Goal: Find specific page/section: Find specific page/section

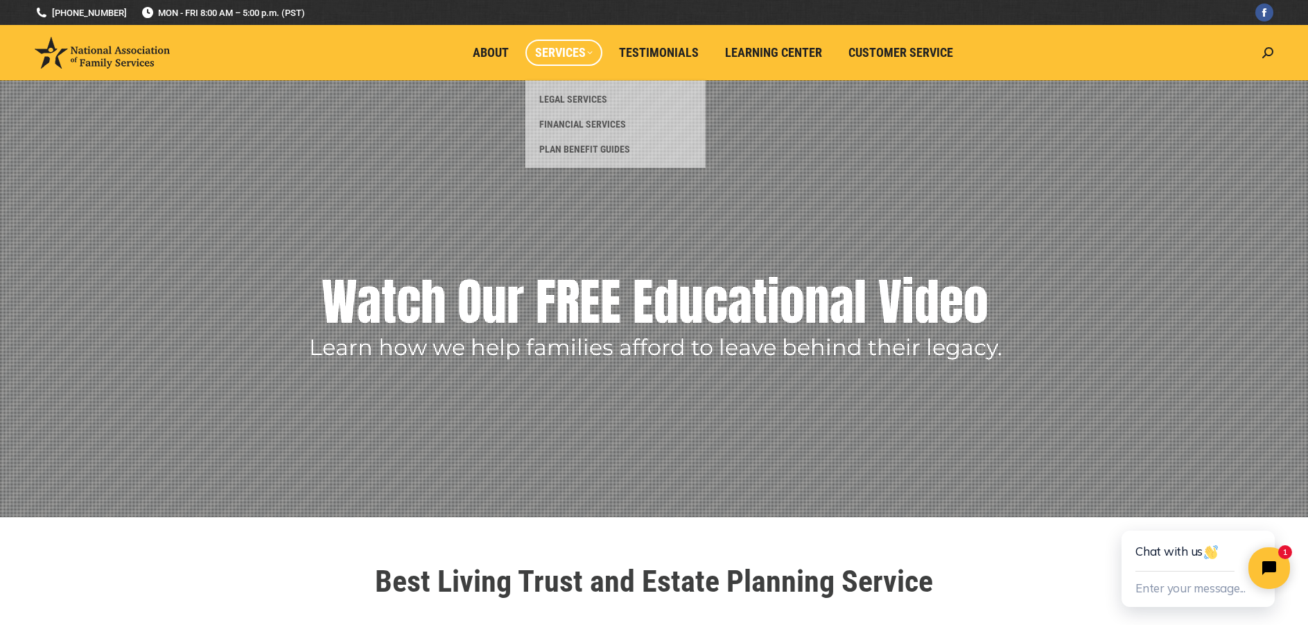
click at [587, 53] on span "Services" at bounding box center [564, 52] width 58 height 15
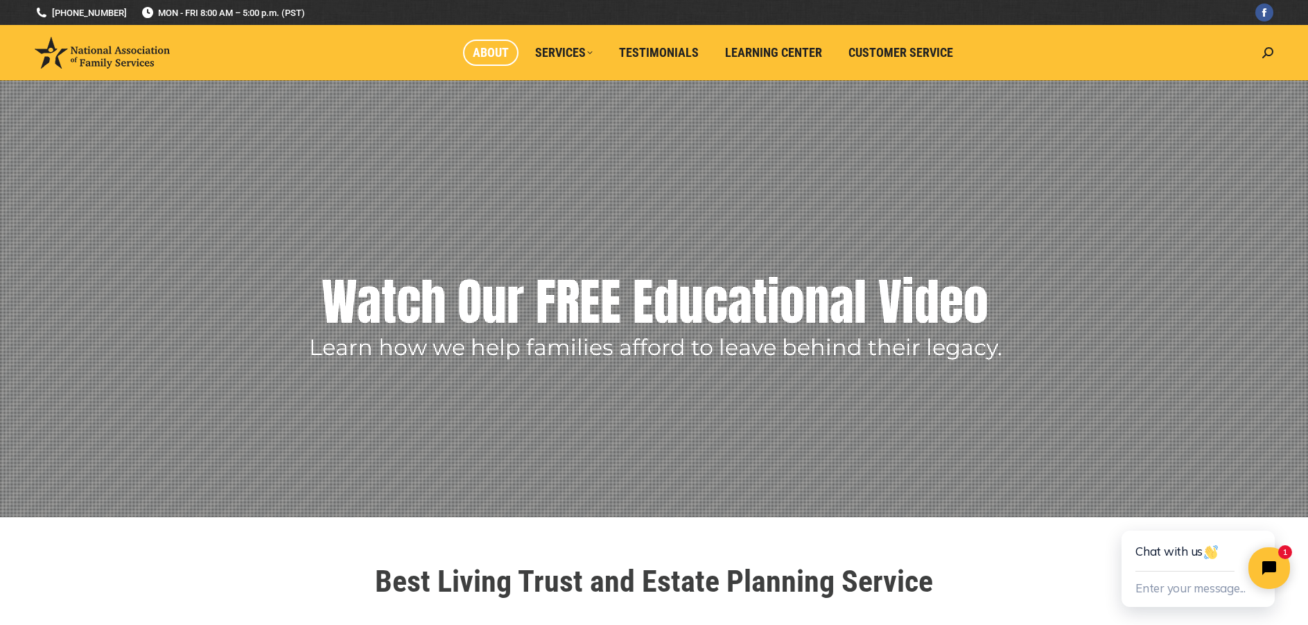
click at [486, 59] on span "About" at bounding box center [491, 52] width 36 height 15
click at [876, 47] on span "Customer Service" at bounding box center [901, 52] width 105 height 15
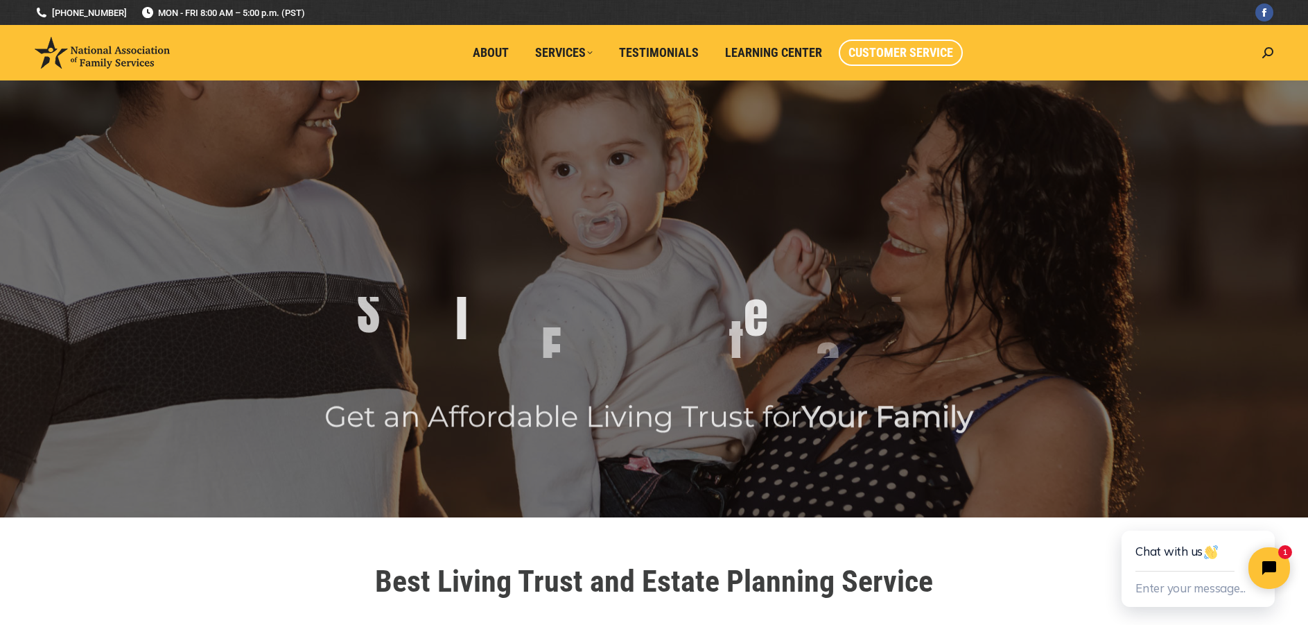
click at [876, 47] on span "Customer Service" at bounding box center [901, 52] width 105 height 15
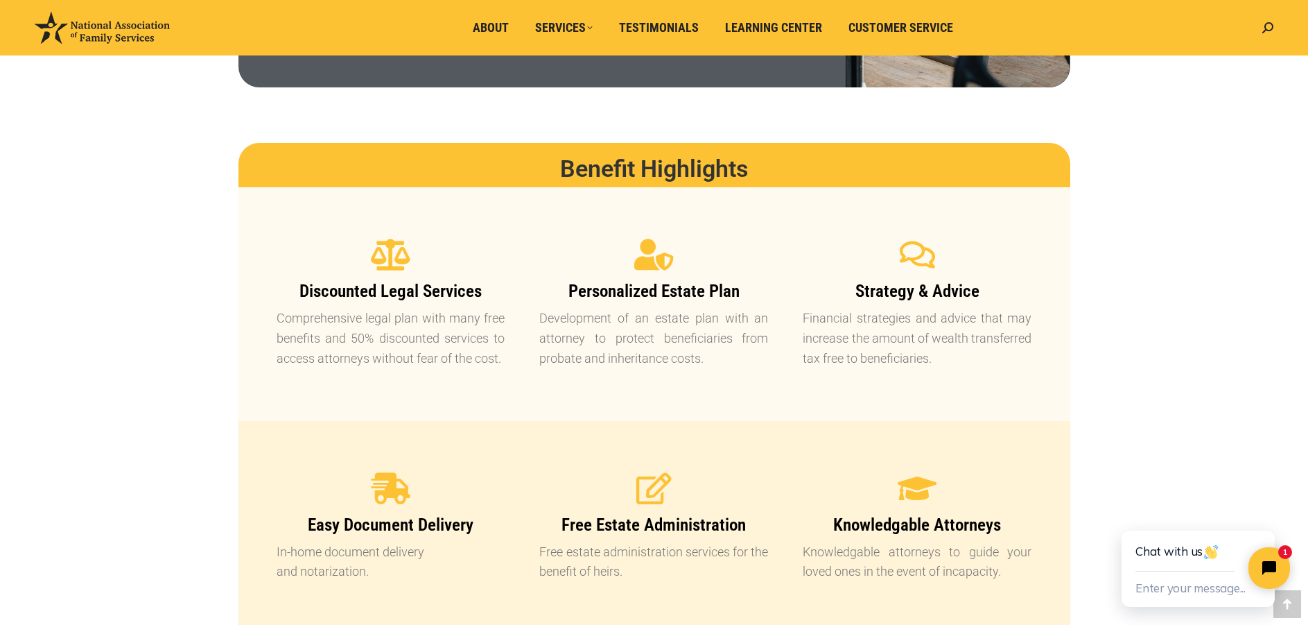
scroll to position [1179, 0]
